Goal: Task Accomplishment & Management: Manage account settings

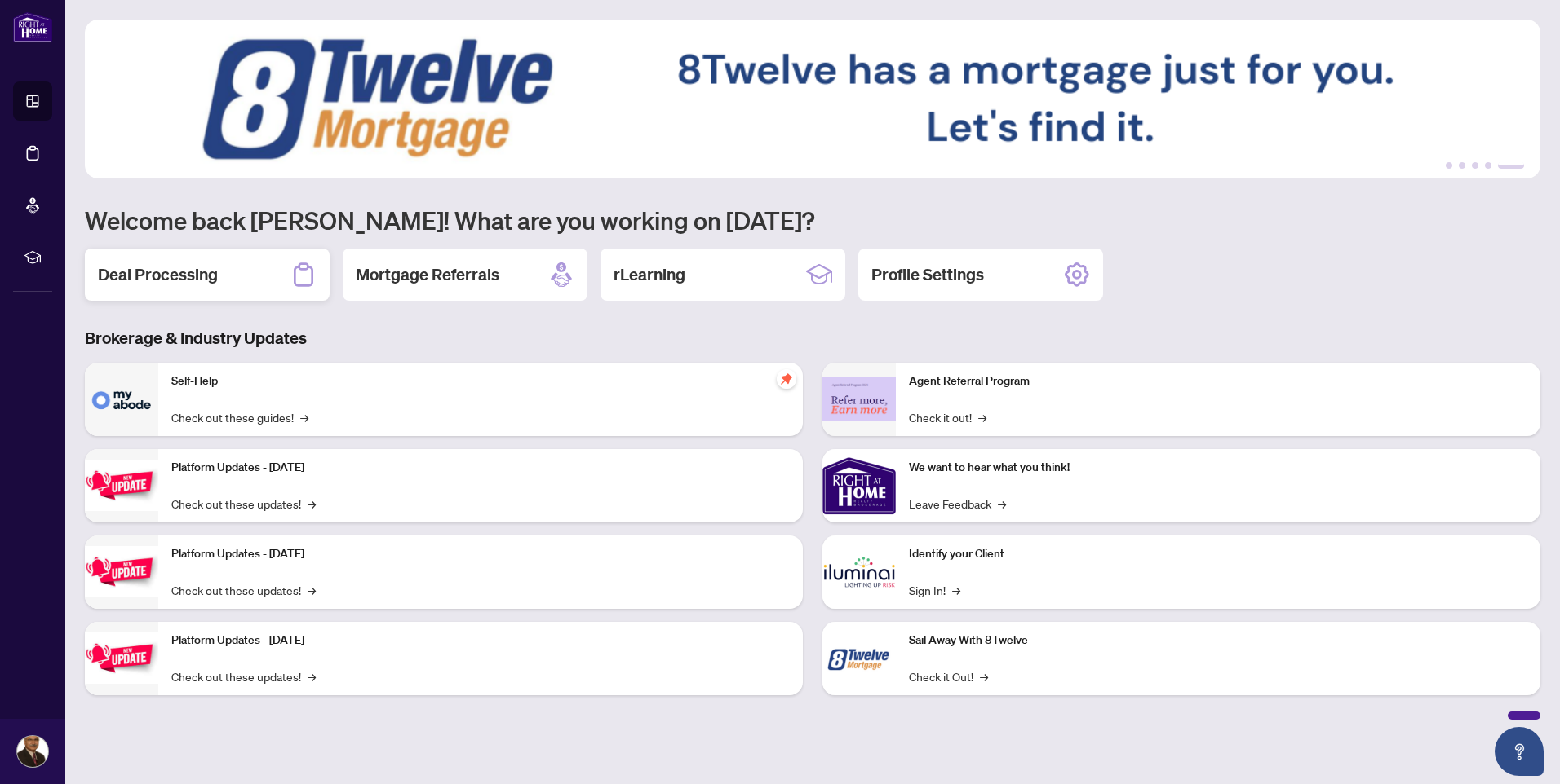
click at [182, 276] on h2 "Deal Processing" at bounding box center [158, 274] width 120 height 22
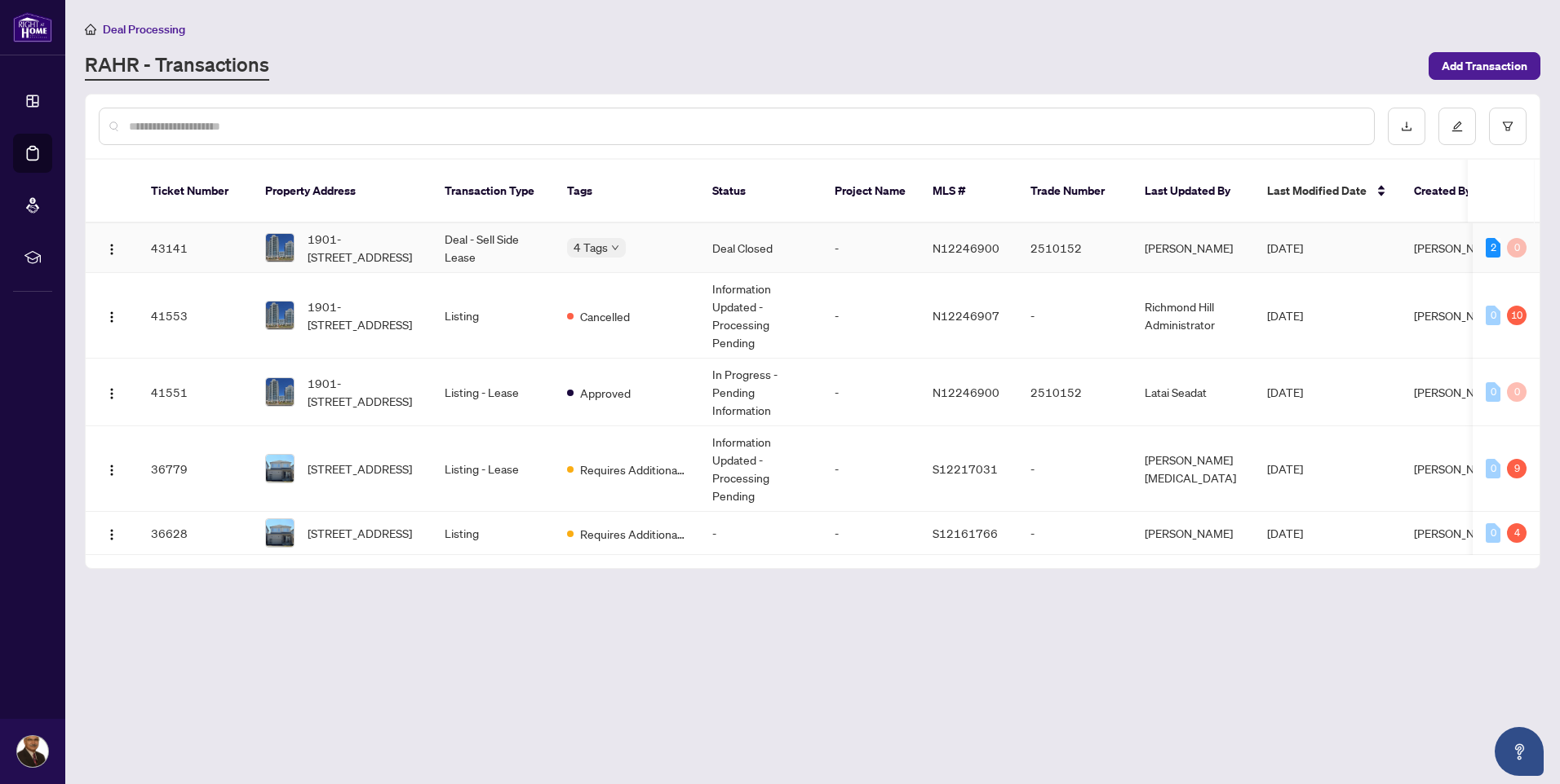
click at [494, 223] on td "Deal - Sell Side Lease" at bounding box center [492, 248] width 122 height 50
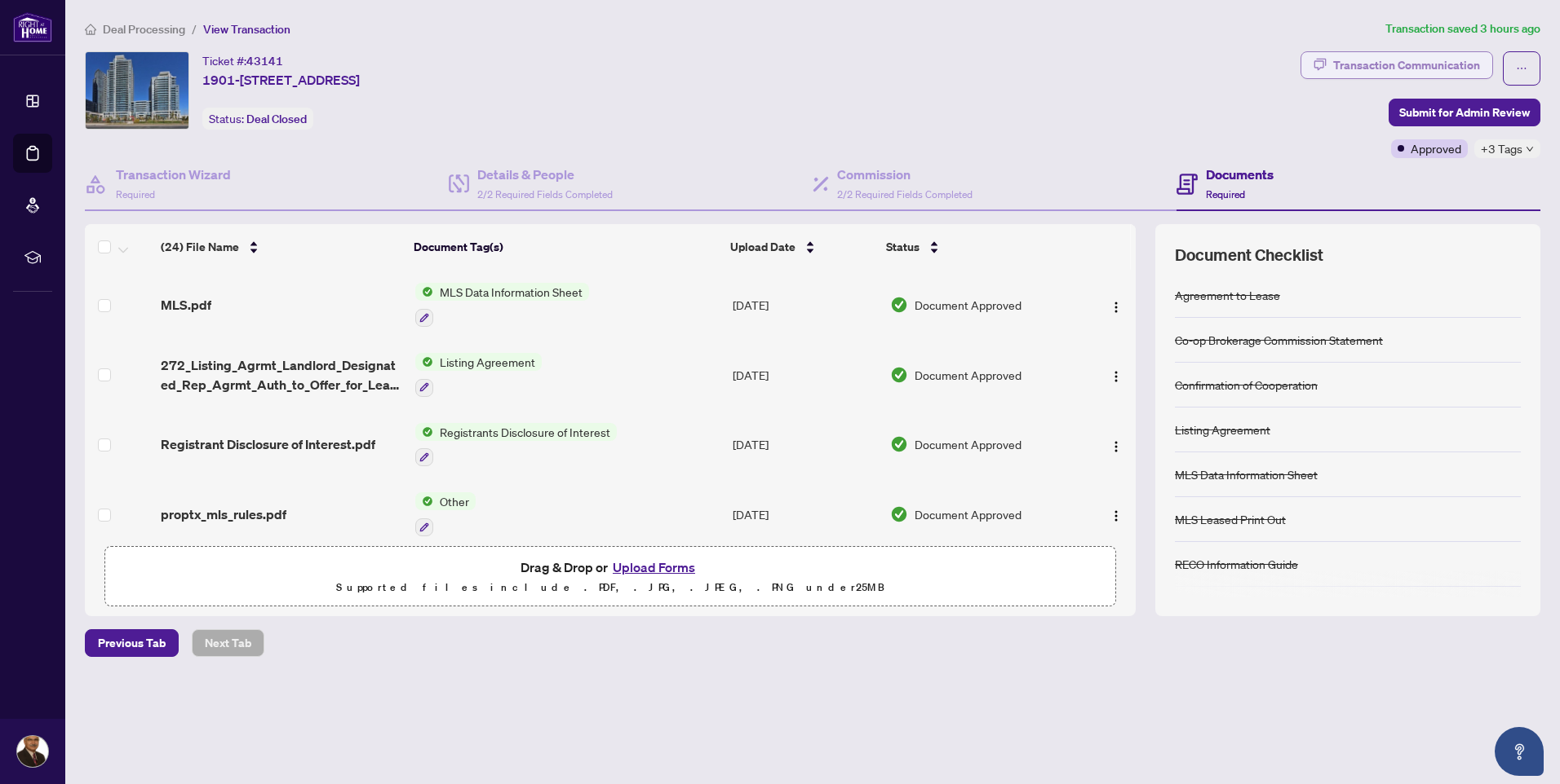
click at [1365, 65] on div "Transaction Communication" at bounding box center [1407, 65] width 147 height 26
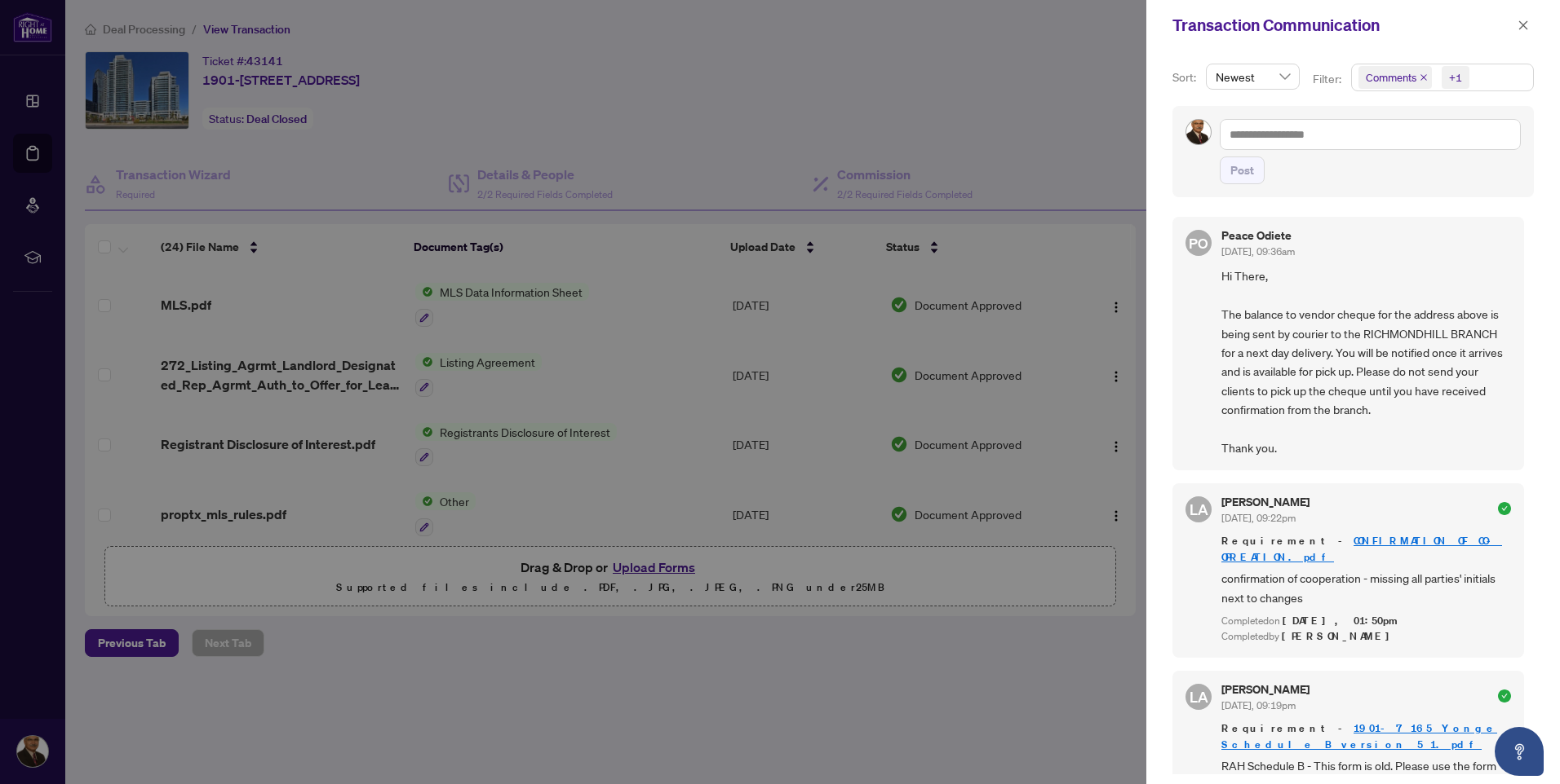
click at [29, 750] on div at bounding box center [780, 392] width 1560 height 784
click at [1521, 22] on icon "close" at bounding box center [1523, 25] width 12 height 12
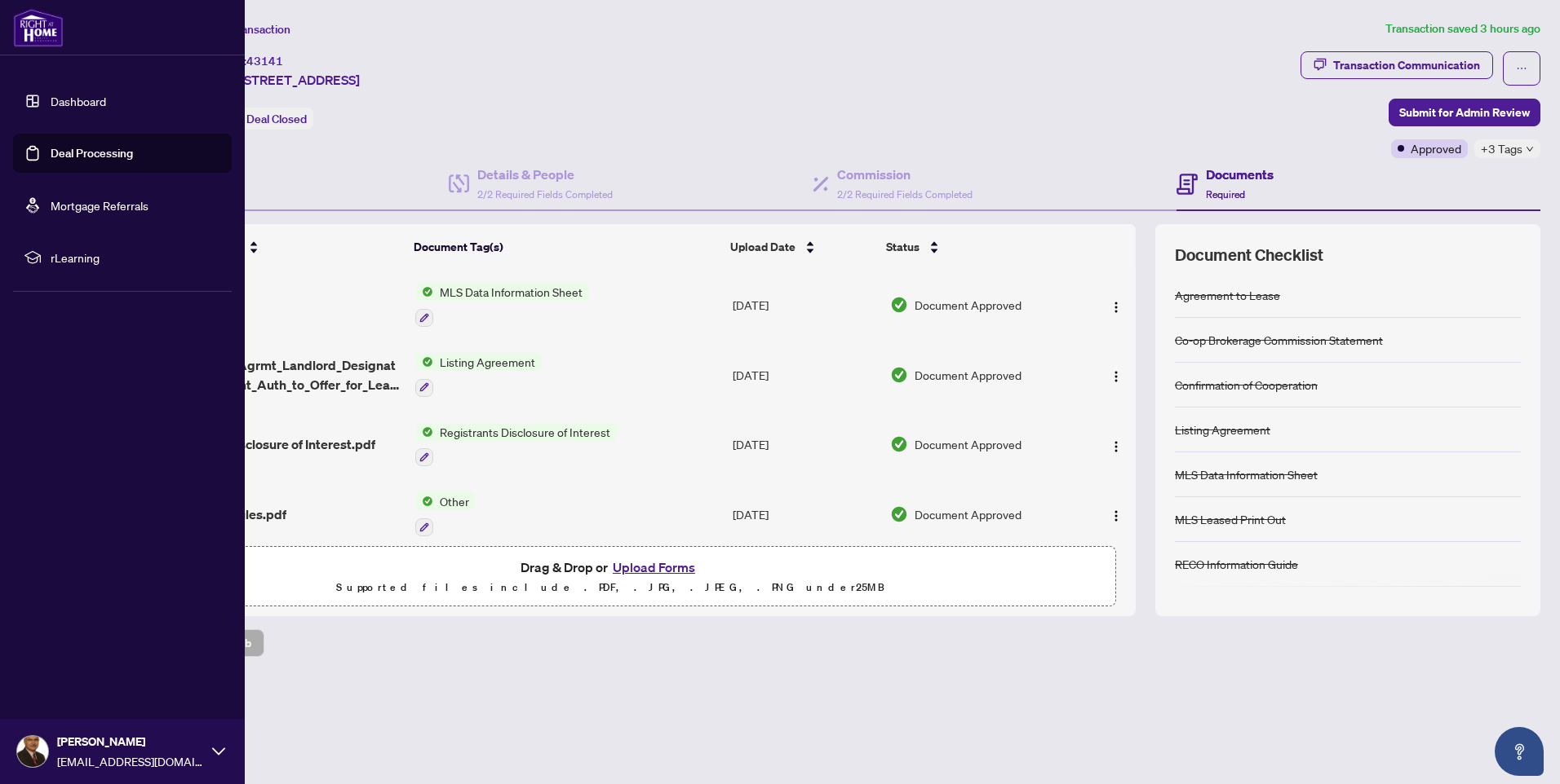
click at [22, 742] on img at bounding box center [32, 752] width 31 height 31
click at [59, 656] on span "Logout" at bounding box center [65, 654] width 37 height 26
